Goal: Task Accomplishment & Management: Use online tool/utility

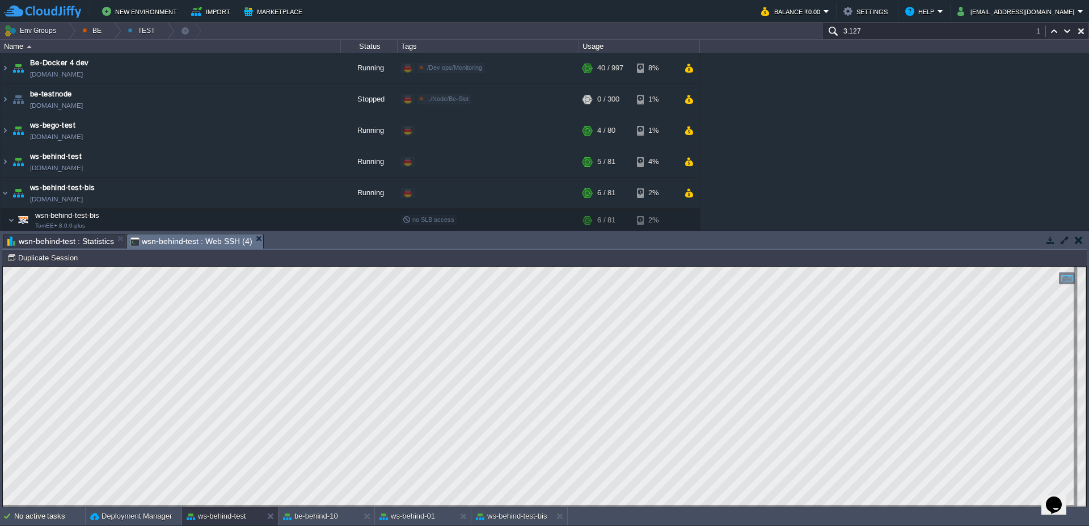
scroll to position [33, 0]
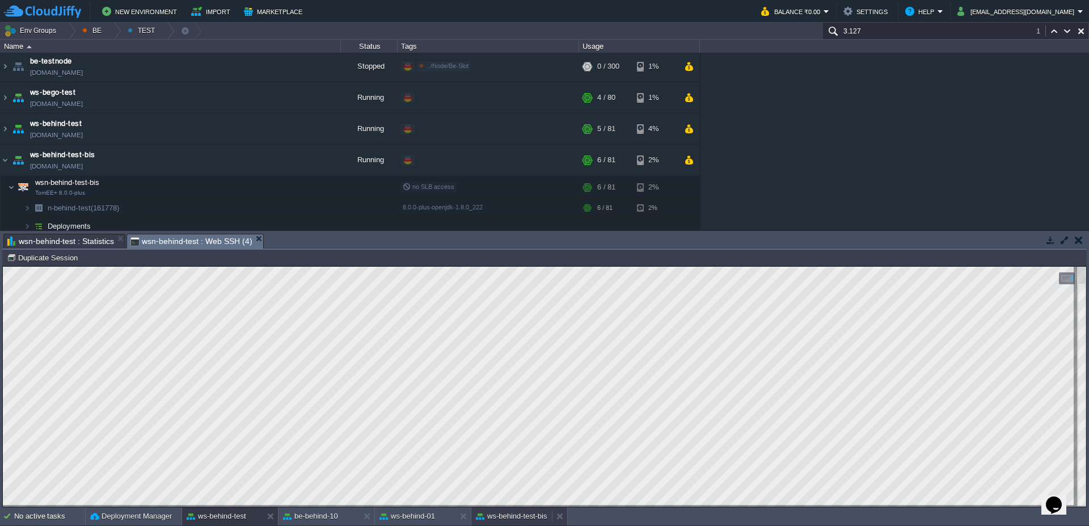
click at [518, 515] on button "ws-behind-test-bis" at bounding box center [511, 515] width 71 height 11
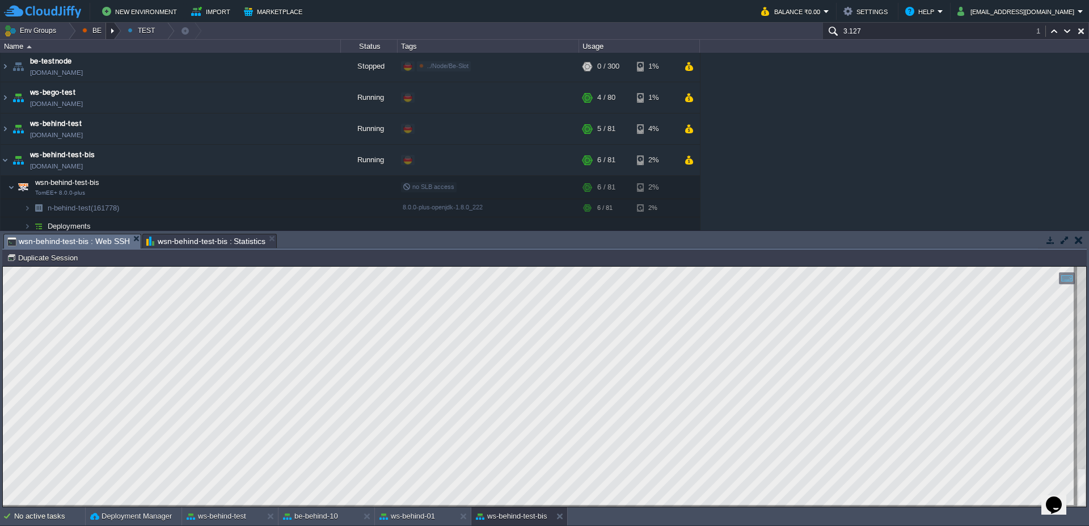
click at [113, 27] on div at bounding box center [113, 31] width 15 height 16
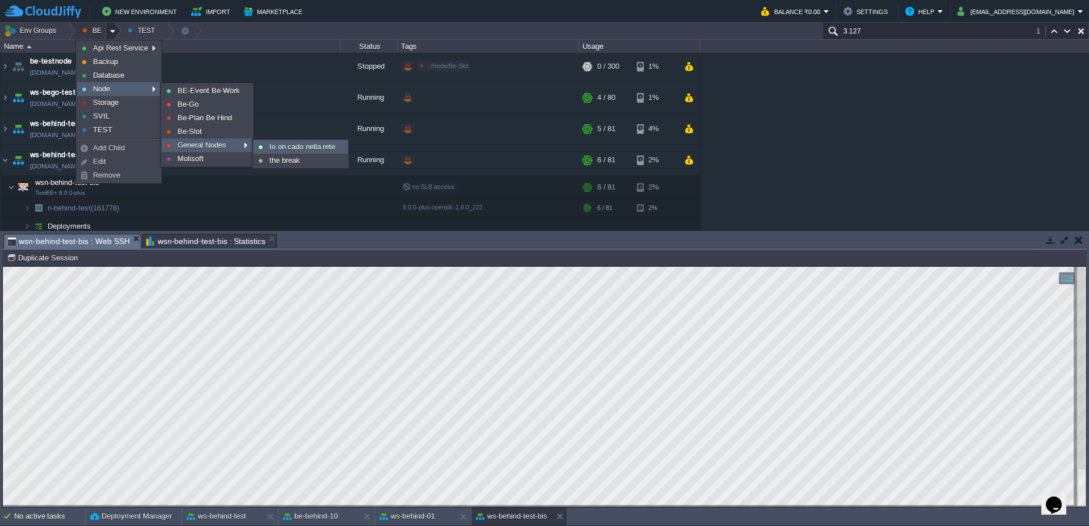
click at [267, 147] on link "Io on cado nella rete" at bounding box center [300, 147] width 93 height 12
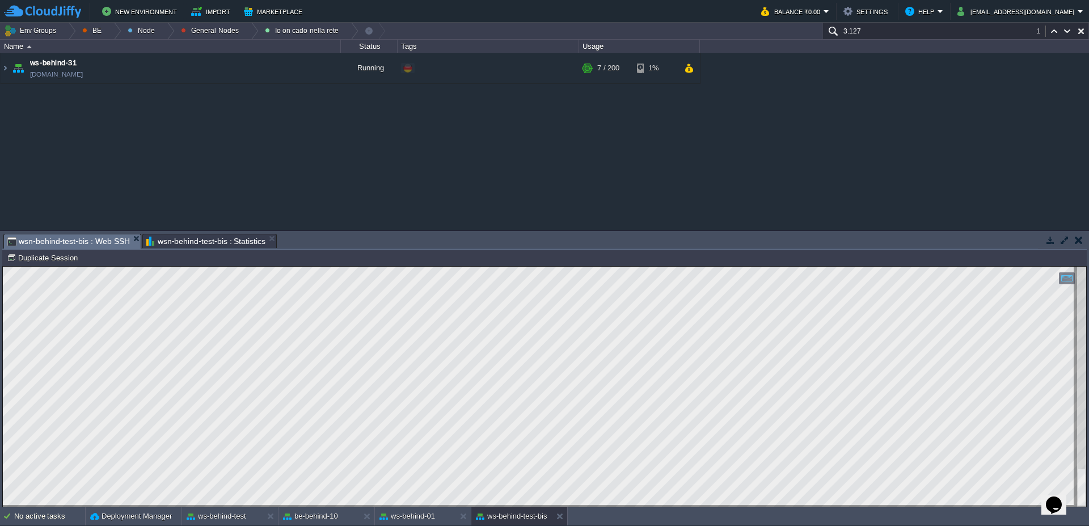
scroll to position [0, 0]
click at [3, 68] on img at bounding box center [5, 68] width 9 height 31
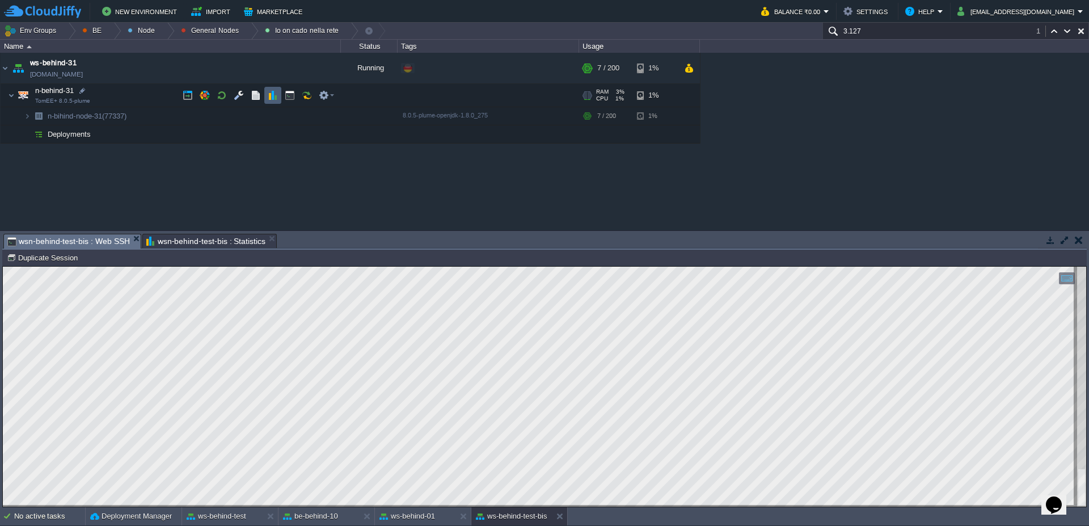
click at [271, 96] on button "button" at bounding box center [273, 95] width 10 height 10
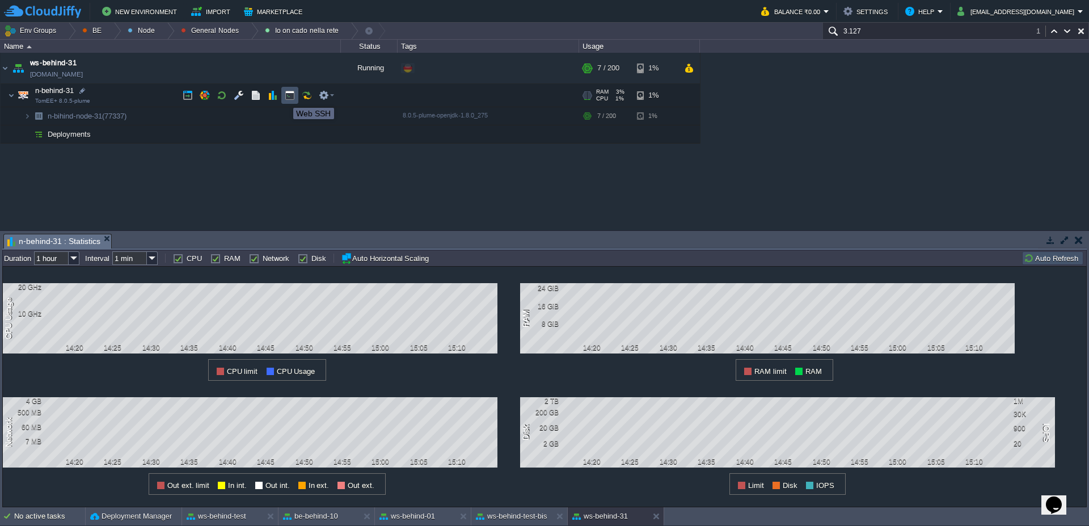
click at [285, 98] on button "button" at bounding box center [290, 95] width 10 height 10
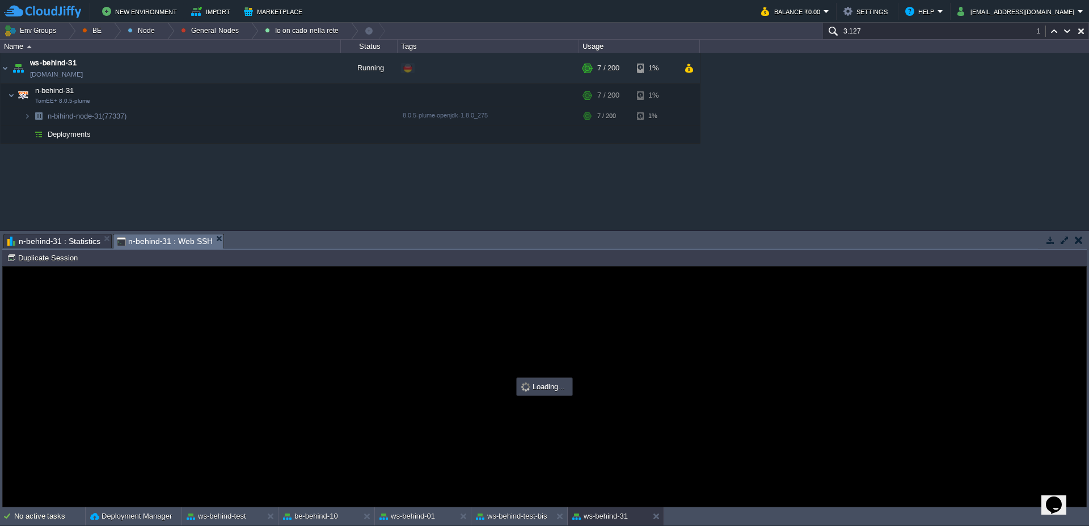
type input "#000000"
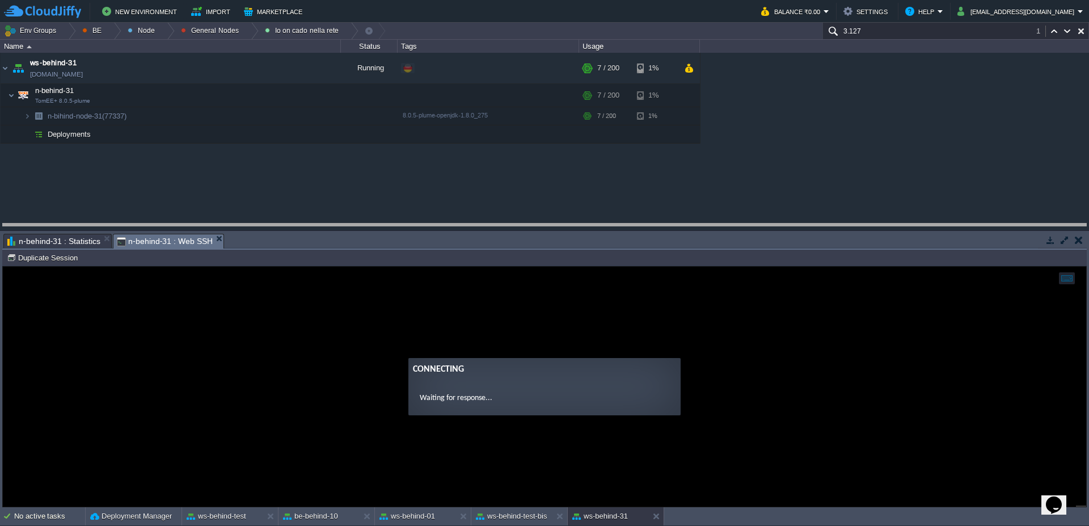
drag, startPoint x: 360, startPoint y: 246, endPoint x: 359, endPoint y: 234, distance: 11.4
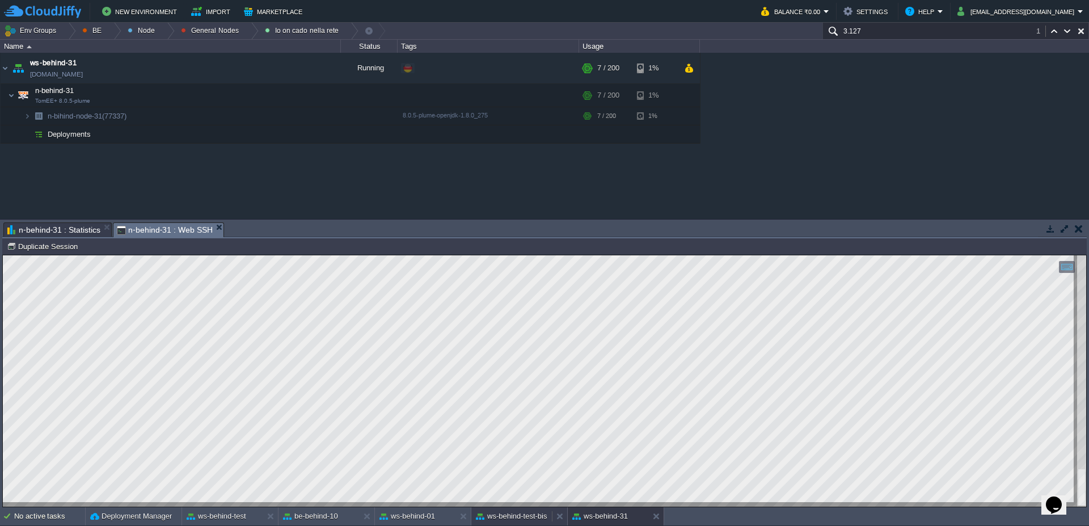
click at [518, 514] on button "ws-behind-test-bis" at bounding box center [511, 515] width 71 height 11
click at [112, 34] on div at bounding box center [113, 31] width 15 height 16
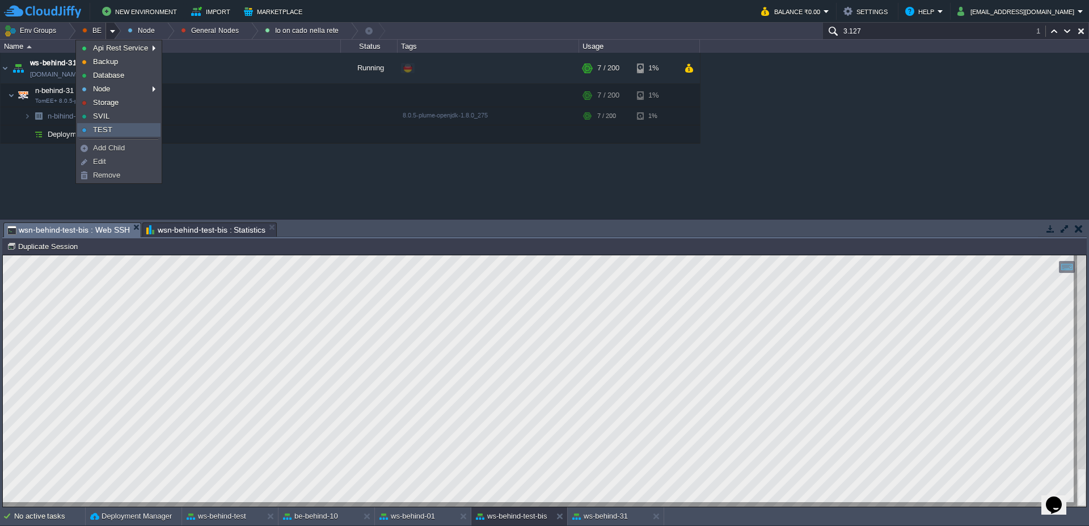
click at [99, 133] on span "TEST" at bounding box center [102, 129] width 19 height 9
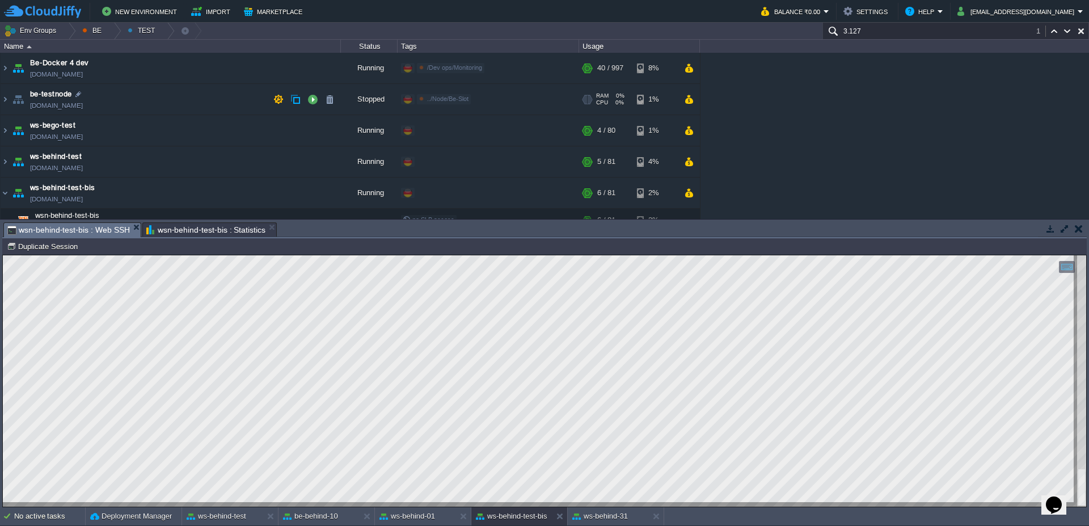
scroll to position [49, 0]
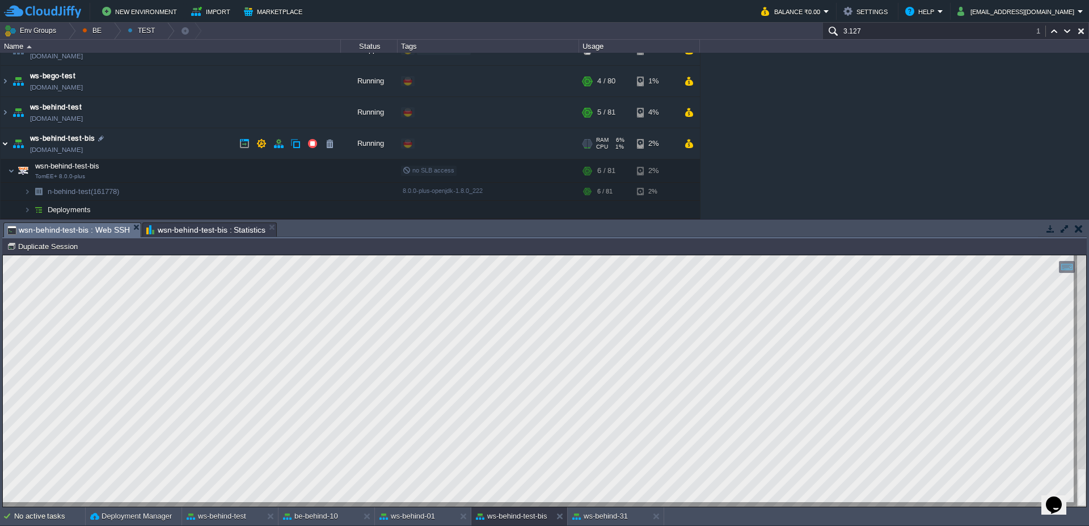
click at [3, 146] on img at bounding box center [5, 143] width 9 height 31
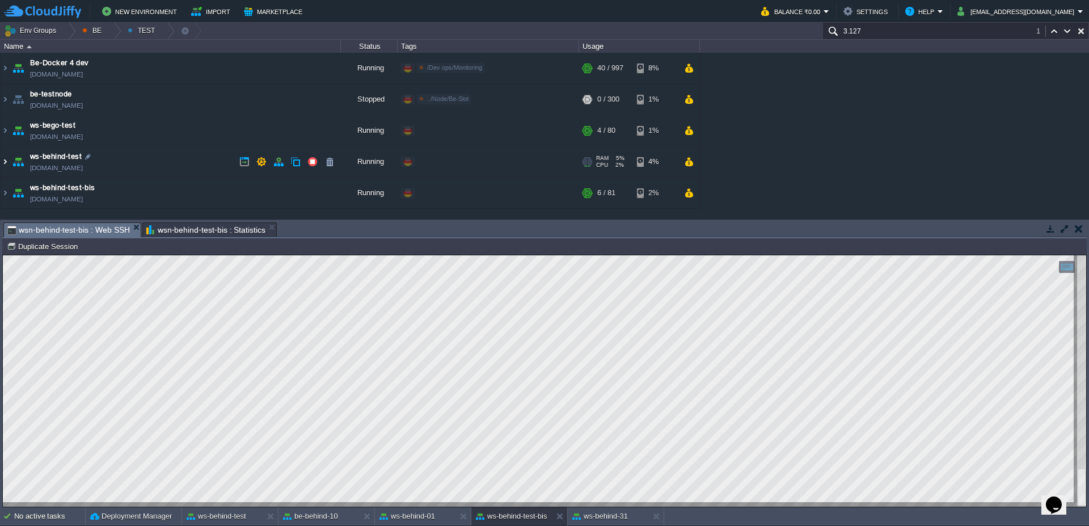
scroll to position [0, 0]
click at [5, 128] on img at bounding box center [5, 130] width 9 height 31
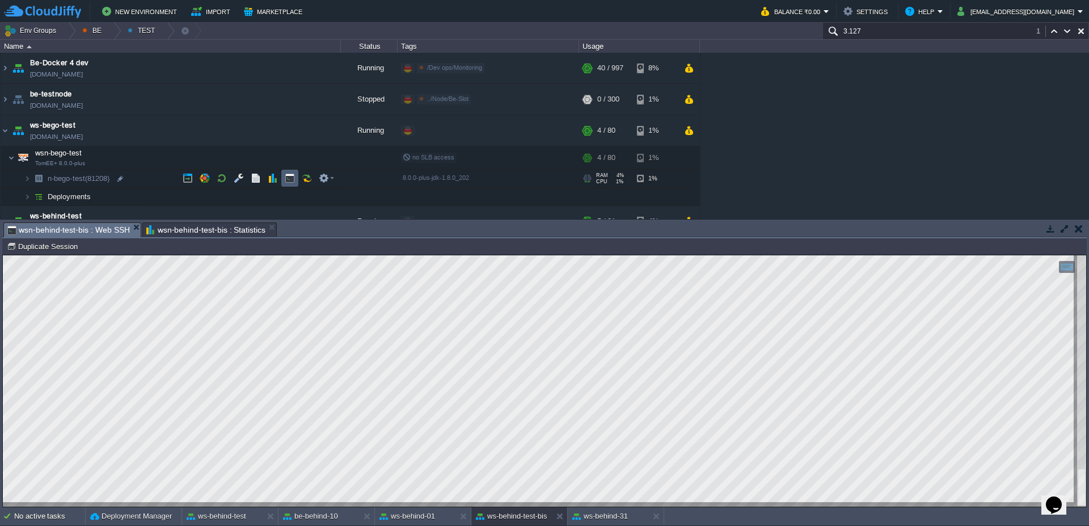
click at [289, 179] on button "button" at bounding box center [290, 178] width 10 height 10
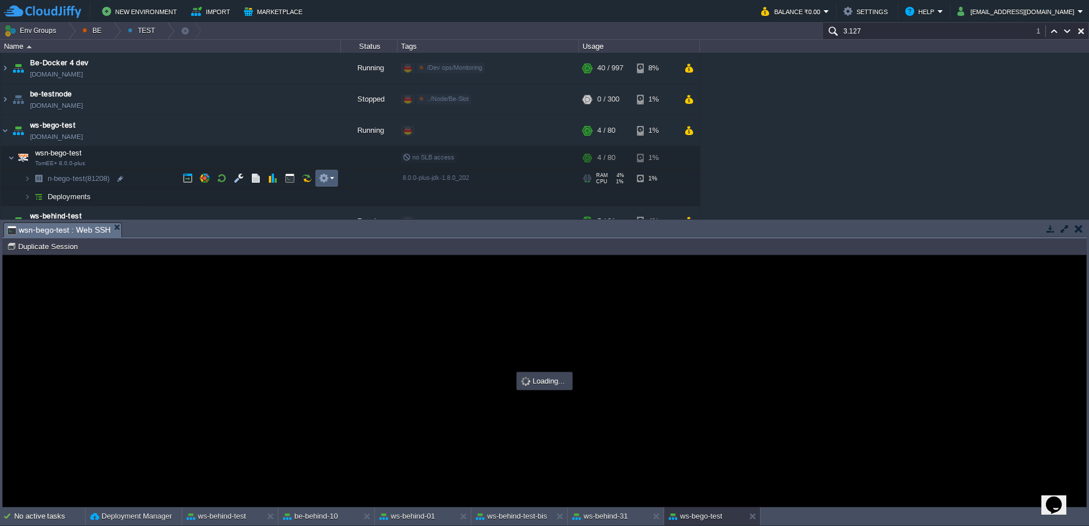
type input "#000000"
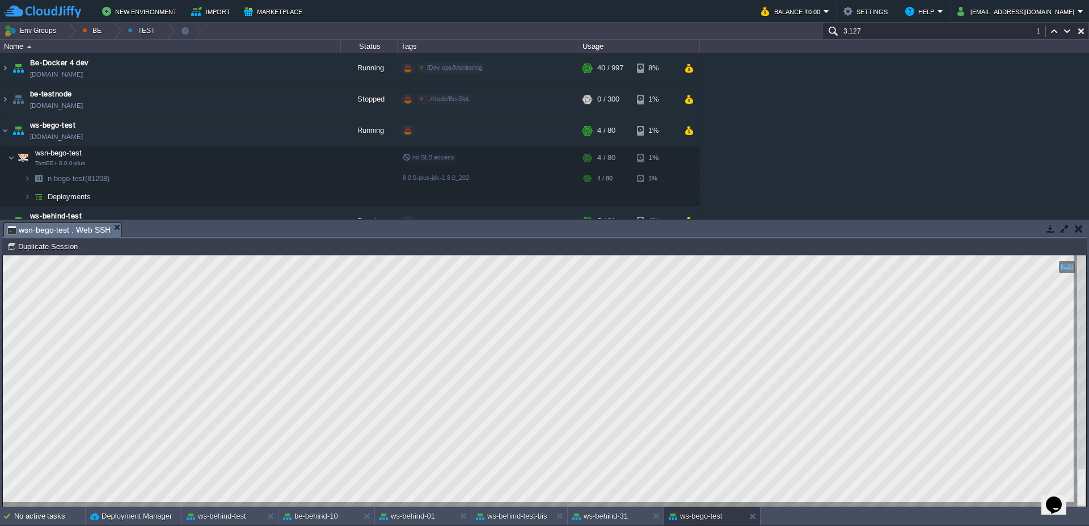
type textarea "NAVConvertRestUtils"
